Goal: Communication & Community: Ask a question

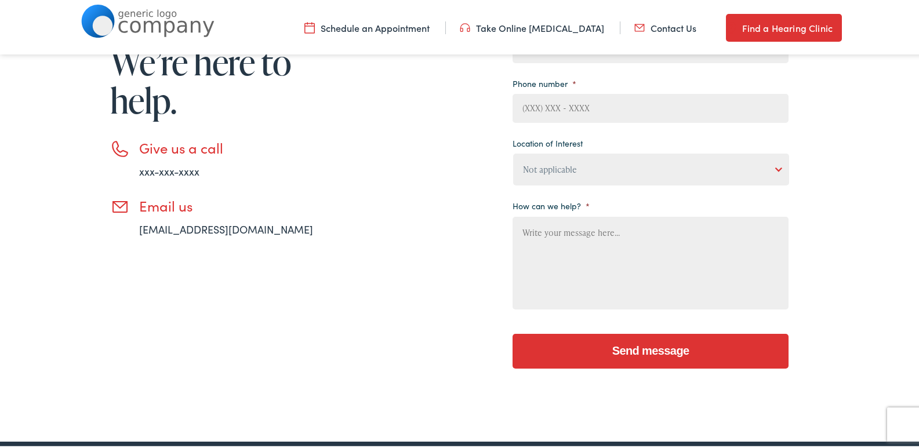
scroll to position [226, 0]
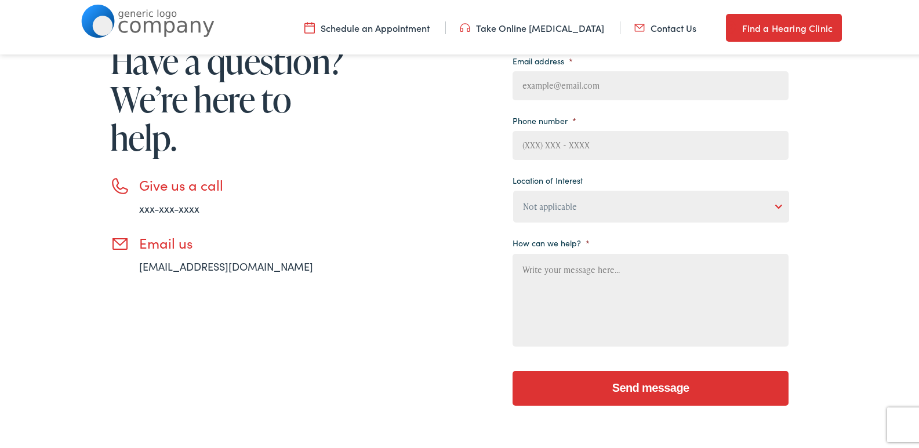
drag, startPoint x: 613, startPoint y: 128, endPoint x: 632, endPoint y: 155, distance: 33.3
click at [615, 128] on li "Phone number *" at bounding box center [650, 134] width 276 height 48
drag, startPoint x: 601, startPoint y: 148, endPoint x: 609, endPoint y: 158, distance: 12.4
click at [601, 148] on input "Phone number *" at bounding box center [650, 143] width 276 height 29
type input "2167852684"
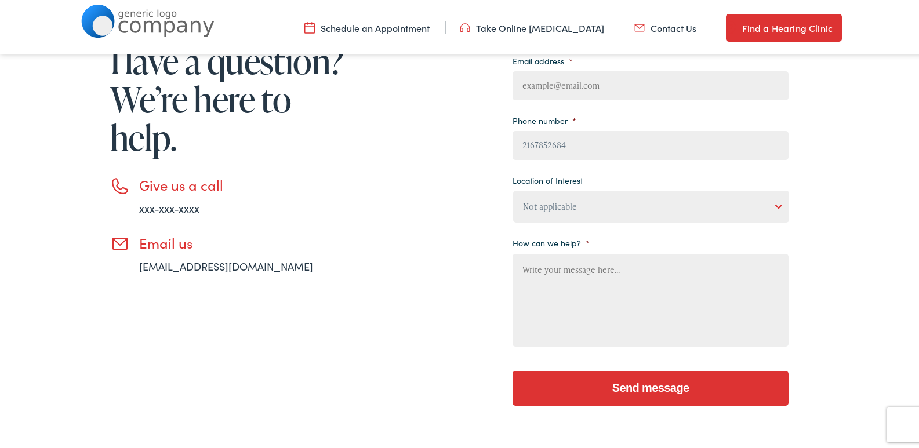
type input "[PERSON_NAME]"
type input "[PERSON_NAME][EMAIL_ADDRESS][DOMAIN_NAME]"
click at [313, 192] on li "Give us a call xxx-xxx-xxxx" at bounding box center [229, 193] width 238 height 39
drag, startPoint x: 547, startPoint y: 205, endPoint x: 556, endPoint y: 219, distance: 17.2
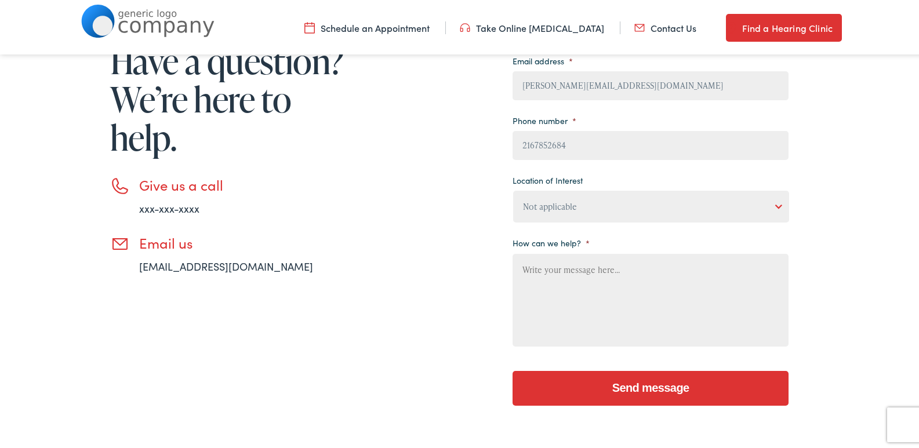
click at [547, 205] on select "Not applicable [PERSON_NAME] [MEDICAL_DATA], Seguin Estes [MEDICAL_DATA], San […" at bounding box center [651, 204] width 276 height 32
select select "[PERSON_NAME] [MEDICAL_DATA], Seguin"
click at [513, 188] on select "Not applicable [PERSON_NAME] [MEDICAL_DATA], Seguin Estes [MEDICAL_DATA], San […" at bounding box center [651, 204] width 276 height 32
click at [333, 302] on div "Need help? Have a question? We’re here to help. Give us a call xxx-xxx-xxxx Ema…" at bounding box center [214, 195] width 267 height 446
paste textarea "As a local business, Premier Window Cleaning proudly serves the neighborhood ar…"
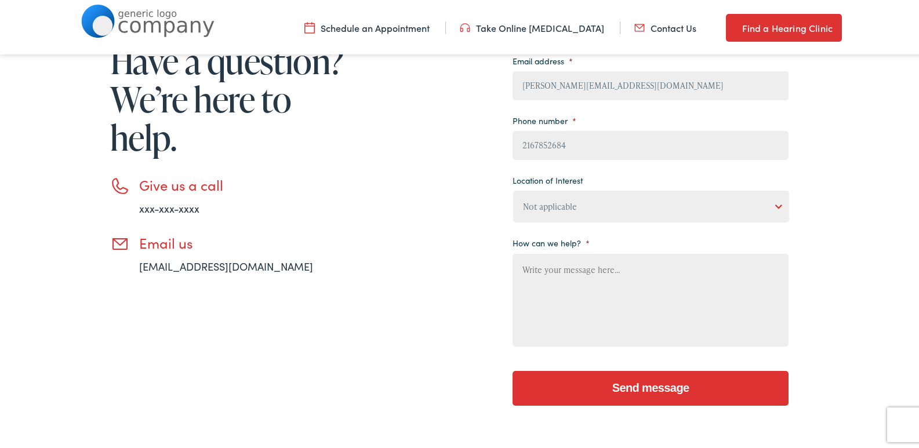
drag, startPoint x: 631, startPoint y: 295, endPoint x: 637, endPoint y: 316, distance: 21.7
click at [631, 301] on textarea "How can we help? *" at bounding box center [650, 298] width 276 height 93
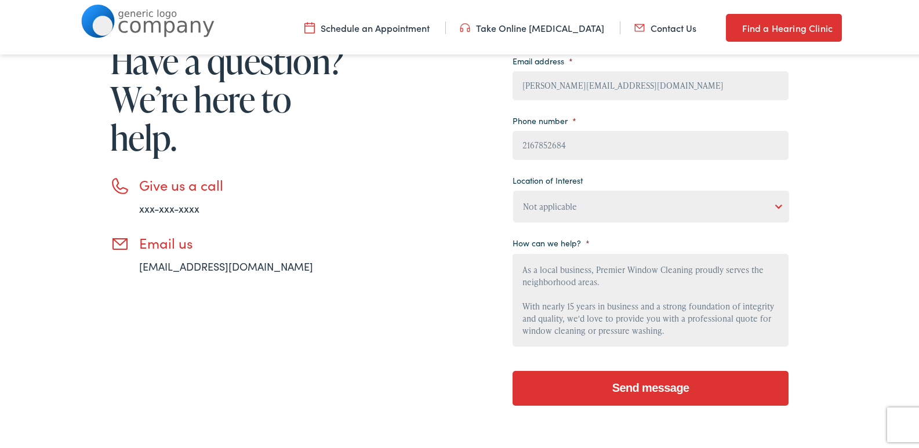
scroll to position [233, 0]
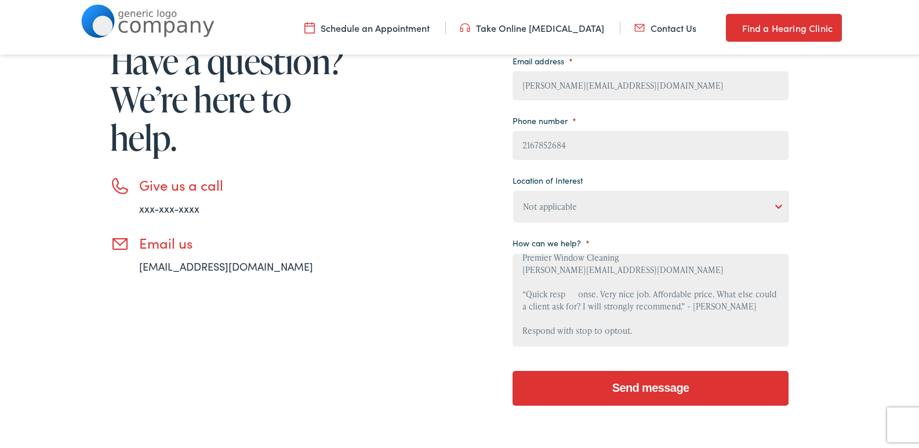
type textarea "As a local business, Premier Window Cleaning proudly serves the neighborhood ar…"
drag, startPoint x: 640, startPoint y: 396, endPoint x: 600, endPoint y: 377, distance: 44.3
click at [639, 395] on input "Send message" at bounding box center [650, 386] width 276 height 35
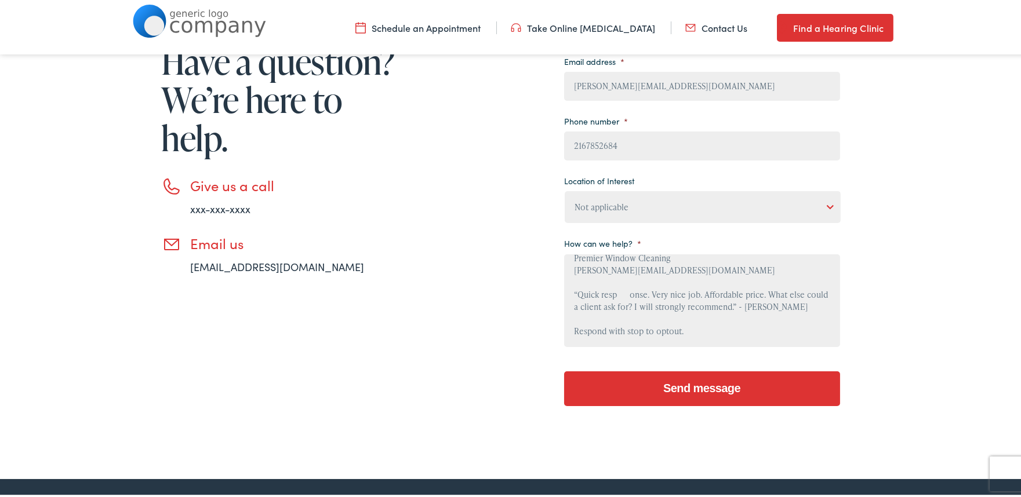
click at [623, 395] on input "Send message" at bounding box center [702, 386] width 276 height 35
